Goal: Task Accomplishment & Management: Use online tool/utility

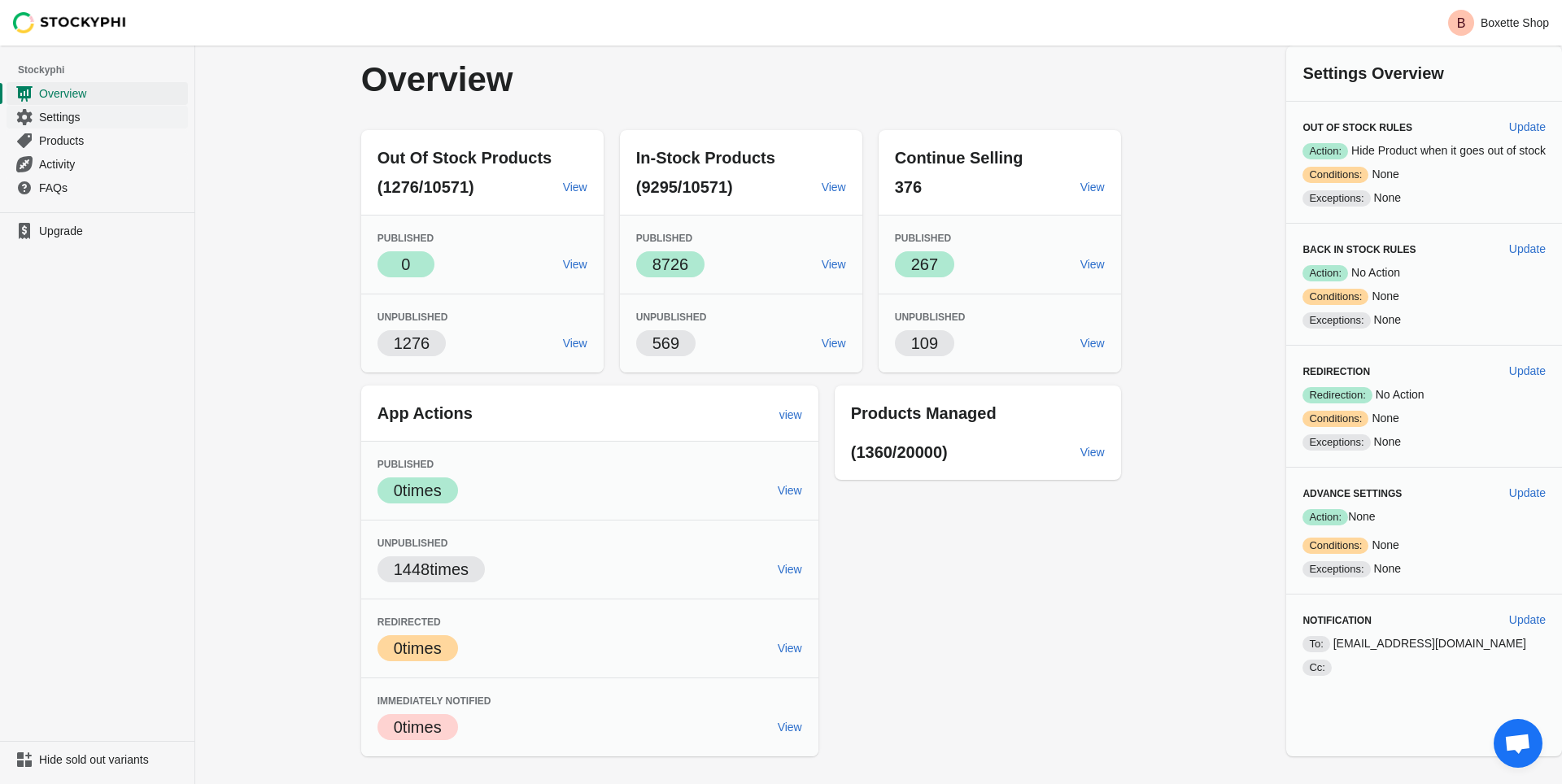
click at [84, 119] on span "Settings" at bounding box center [112, 117] width 146 height 17
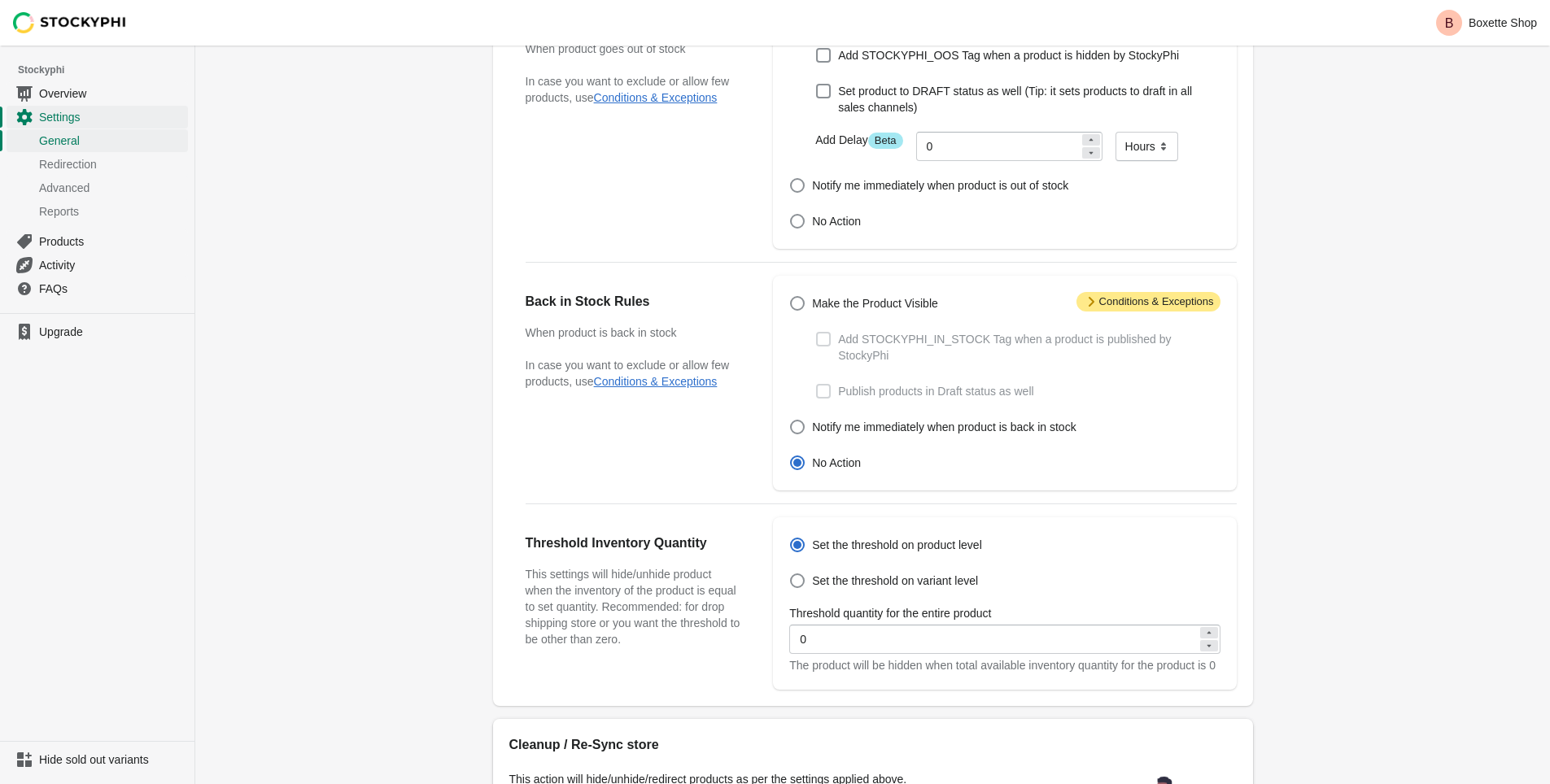
scroll to position [404, 0]
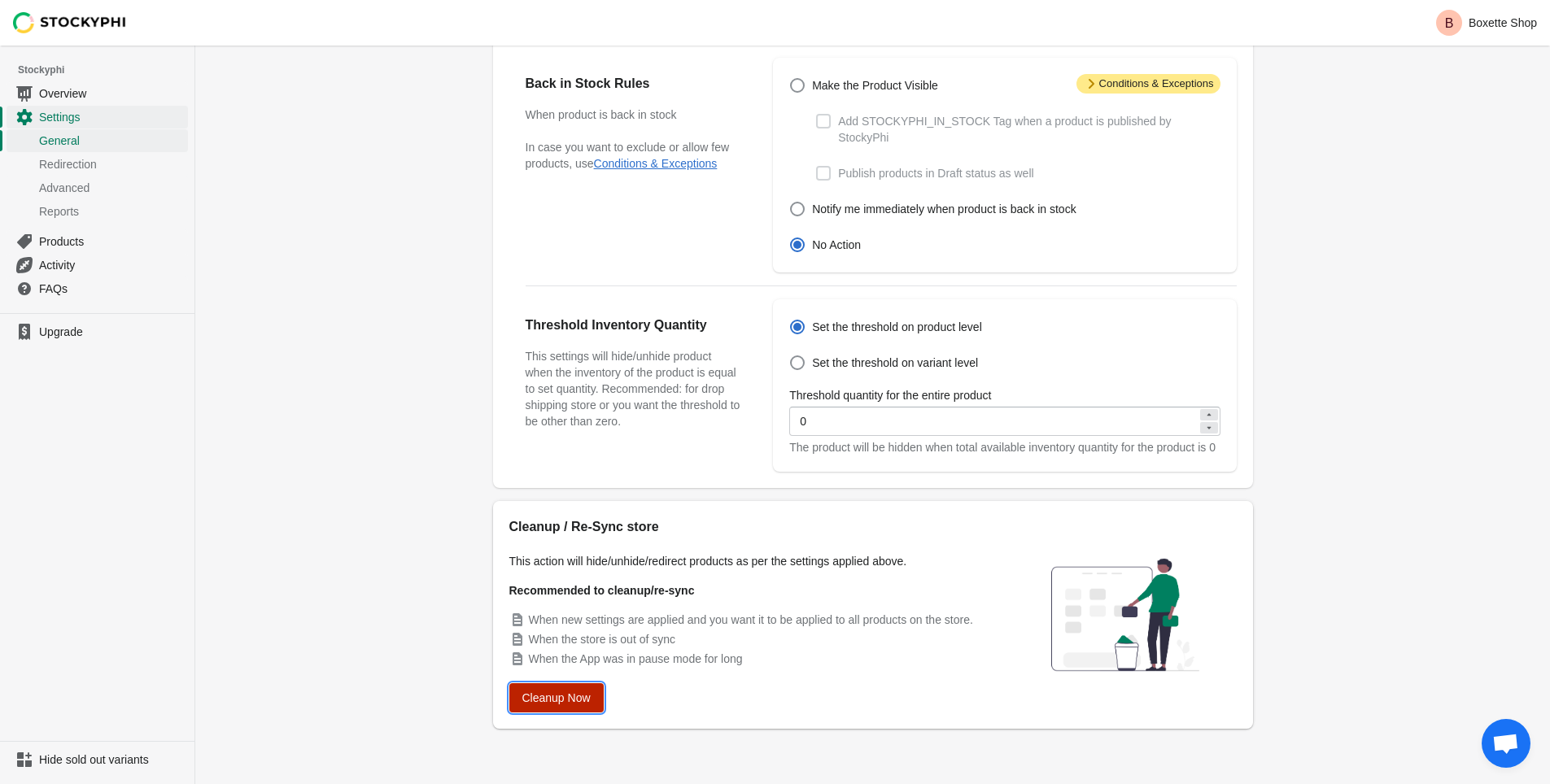
click at [566, 697] on span "Cleanup Now" at bounding box center [557, 697] width 68 height 13
